Goal: Complete application form

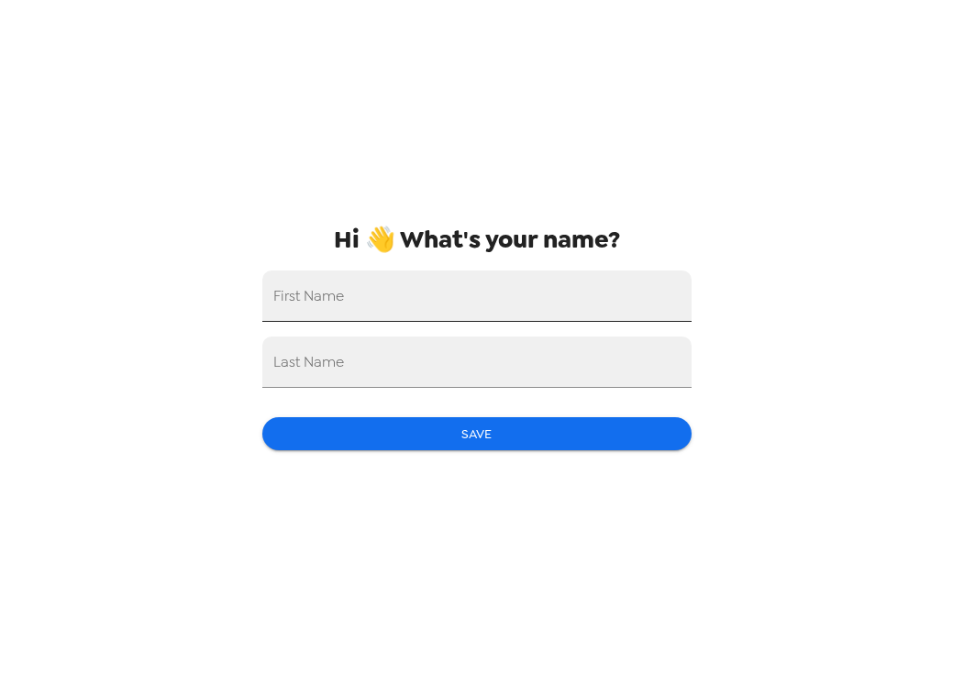
click at [527, 306] on input "First Name" at bounding box center [476, 296] width 429 height 51
type input "[PERSON_NAME]"
click at [404, 371] on input "Last Name" at bounding box center [476, 362] width 429 height 51
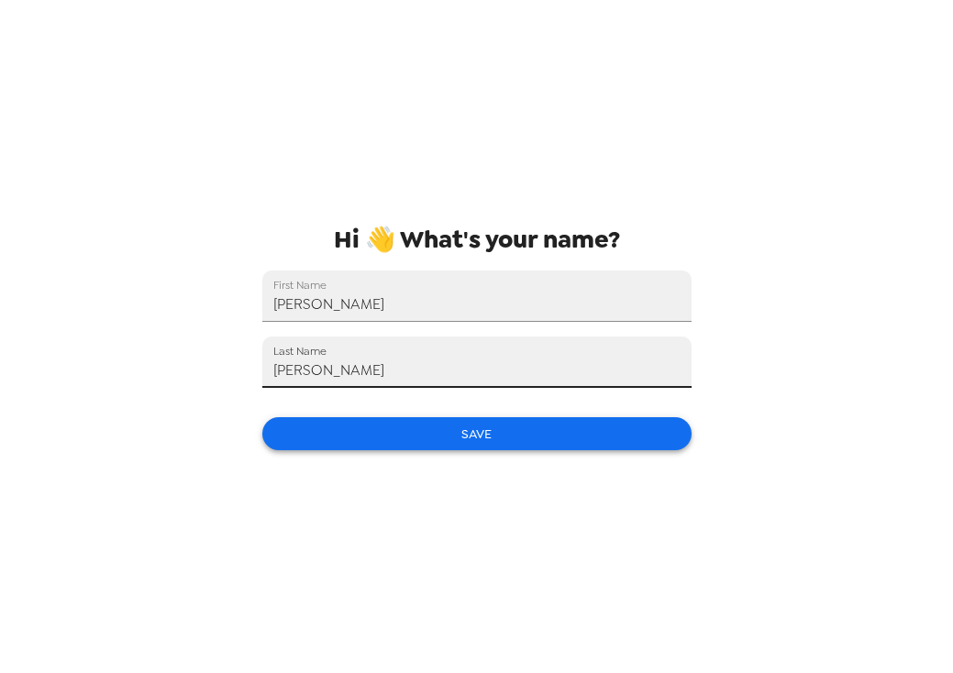
type input "Owen"
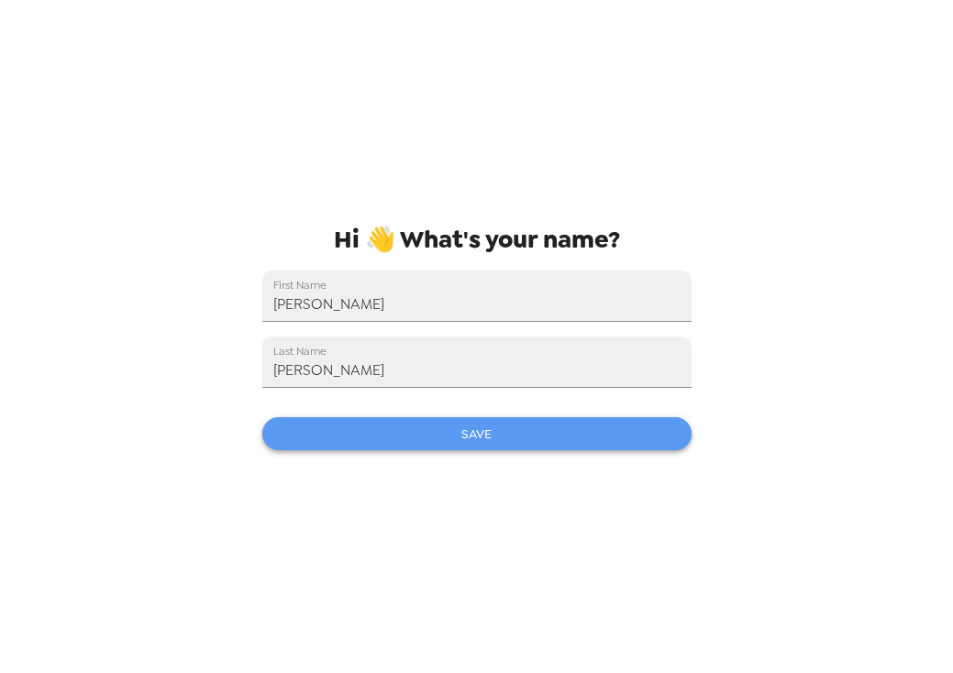
click at [451, 443] on button "Save" at bounding box center [476, 434] width 429 height 34
